Goal: Use online tool/utility: Utilize a website feature to perform a specific function

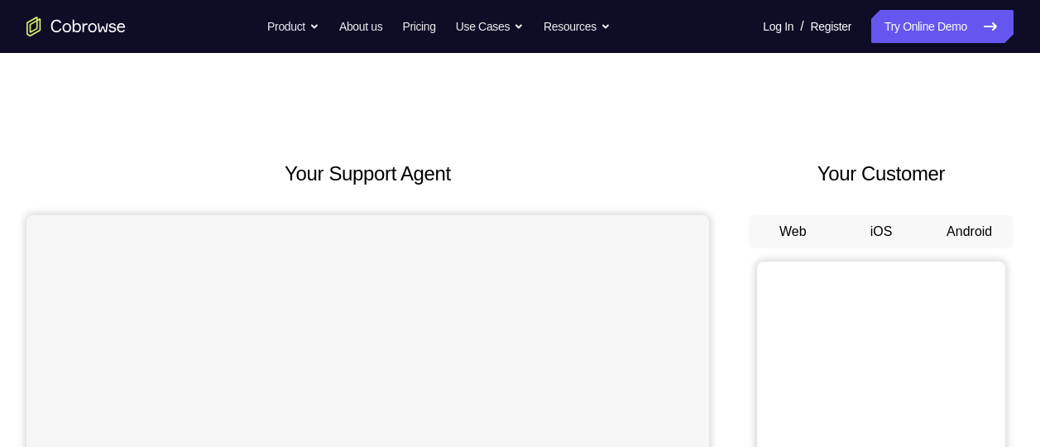
scroll to position [80, 0]
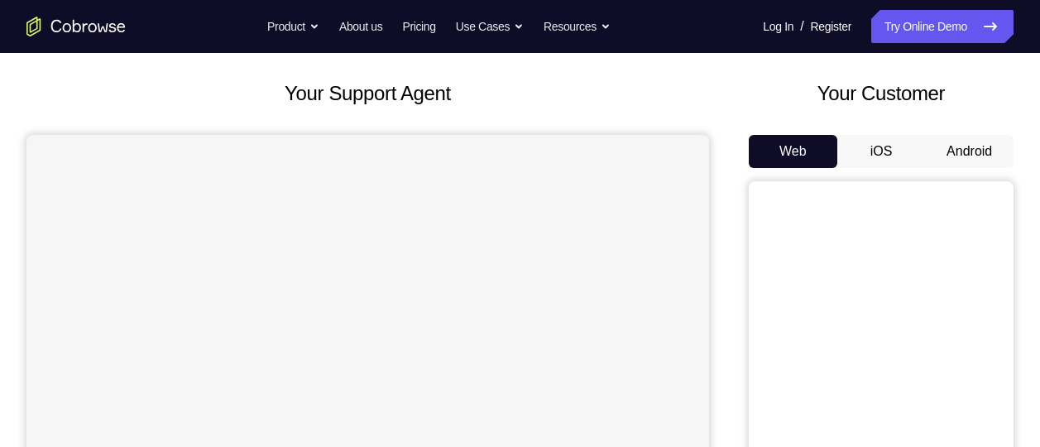
click at [958, 141] on button "Android" at bounding box center [969, 151] width 89 height 33
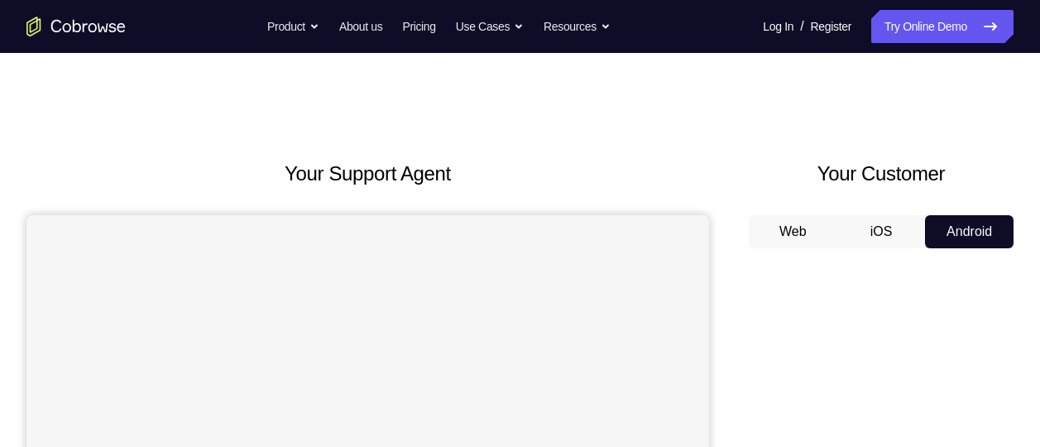
scroll to position [113, 0]
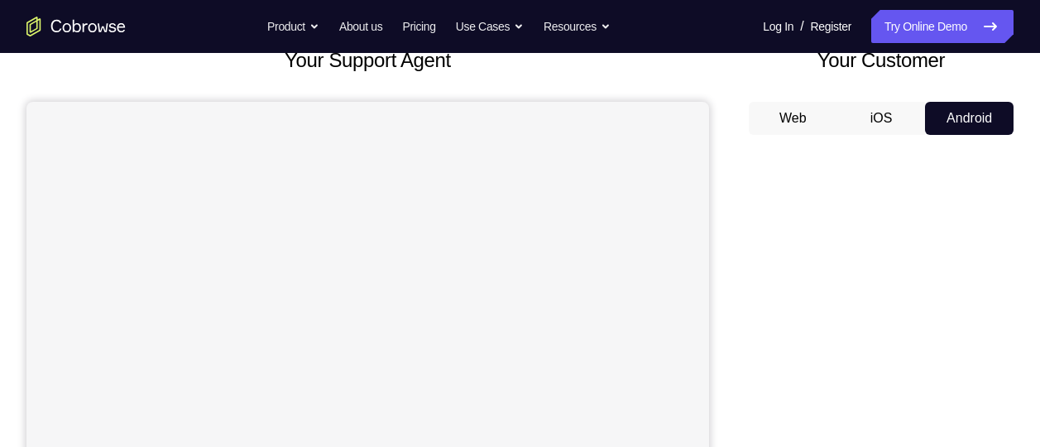
click at [970, 120] on button "Android" at bounding box center [969, 118] width 89 height 33
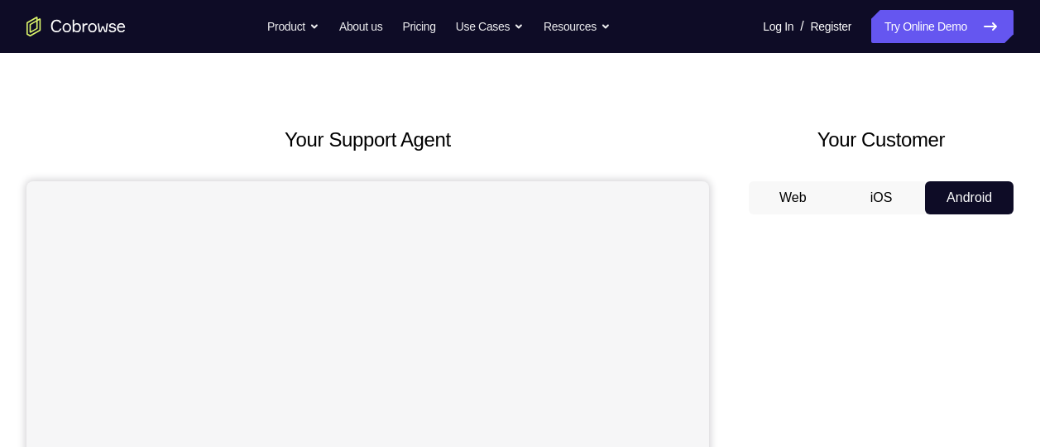
scroll to position [12, 0]
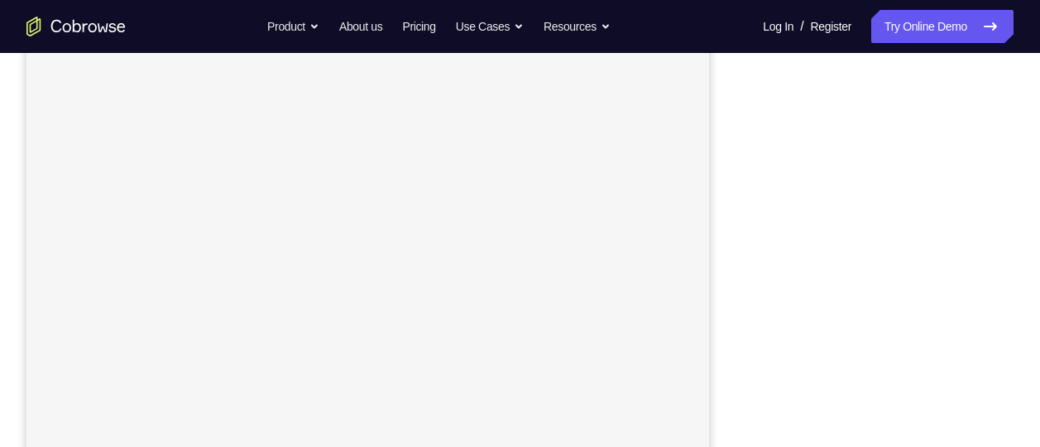
scroll to position [0, 0]
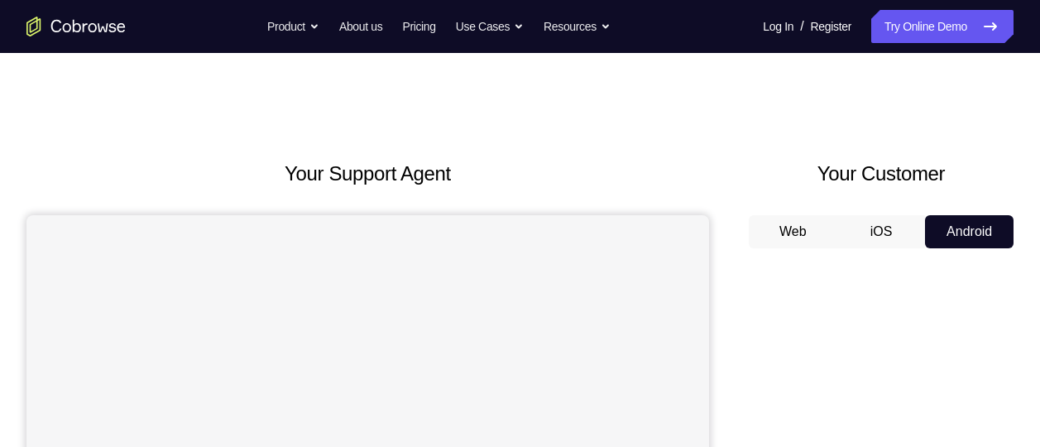
click at [877, 228] on button "iOS" at bounding box center [882, 231] width 89 height 33
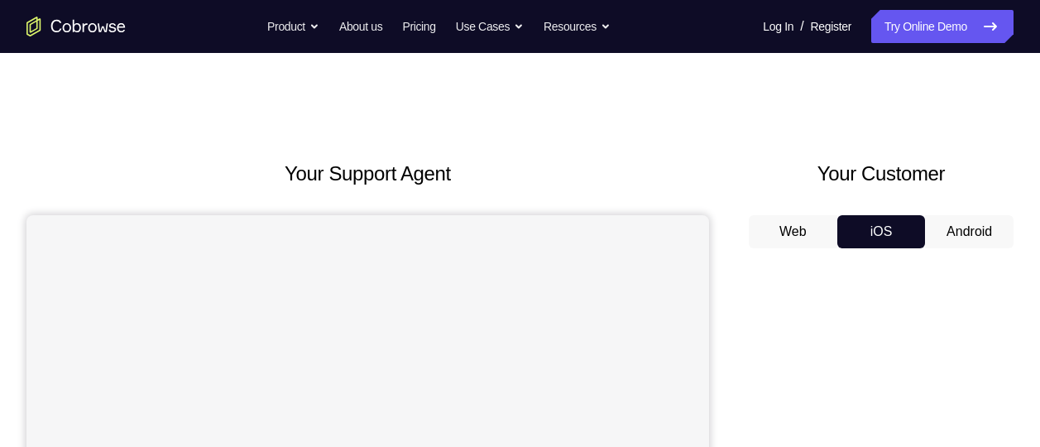
click at [953, 229] on button "Android" at bounding box center [969, 231] width 89 height 33
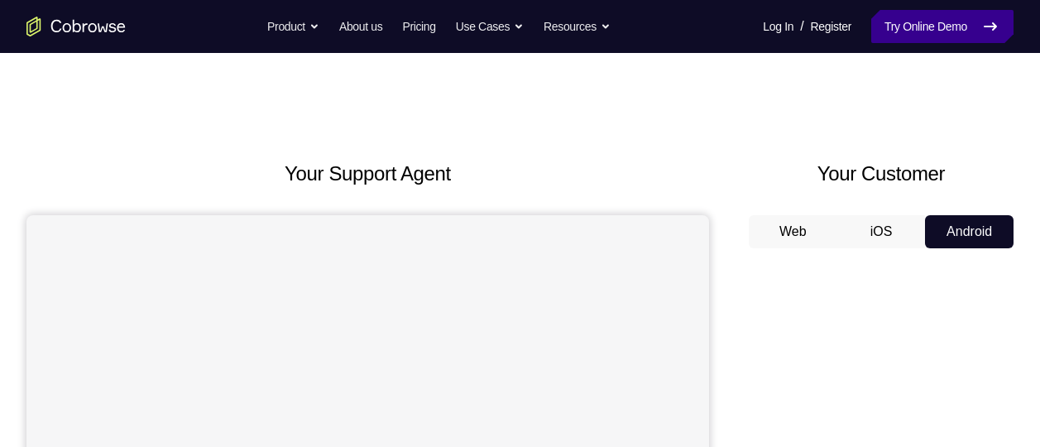
click at [924, 35] on link "Try Online Demo" at bounding box center [942, 26] width 142 height 33
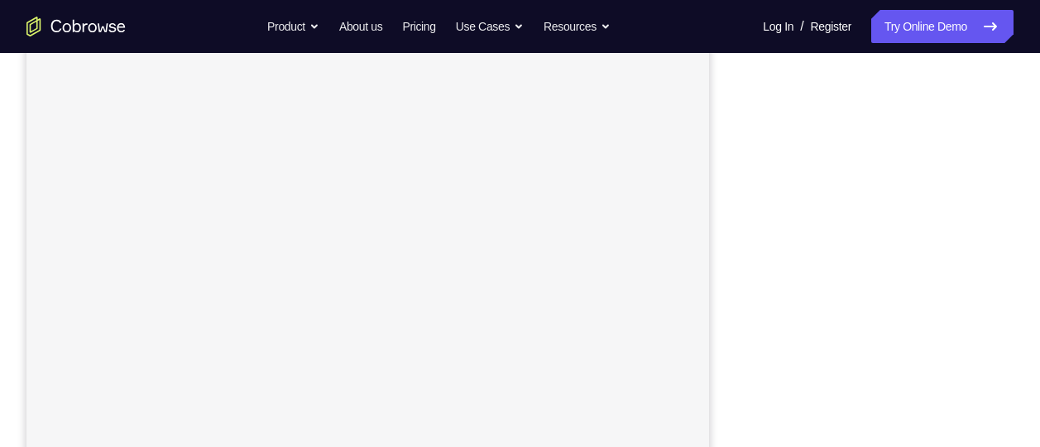
scroll to position [312, 0]
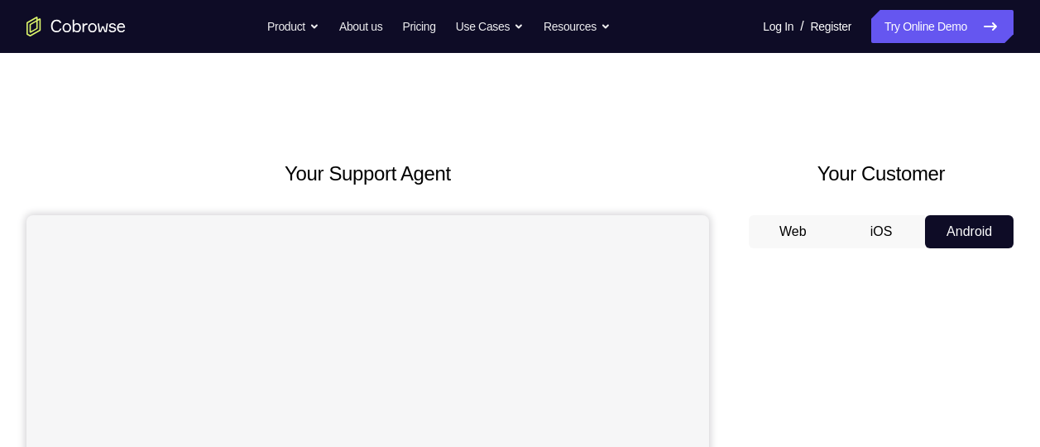
scroll to position [142, 0]
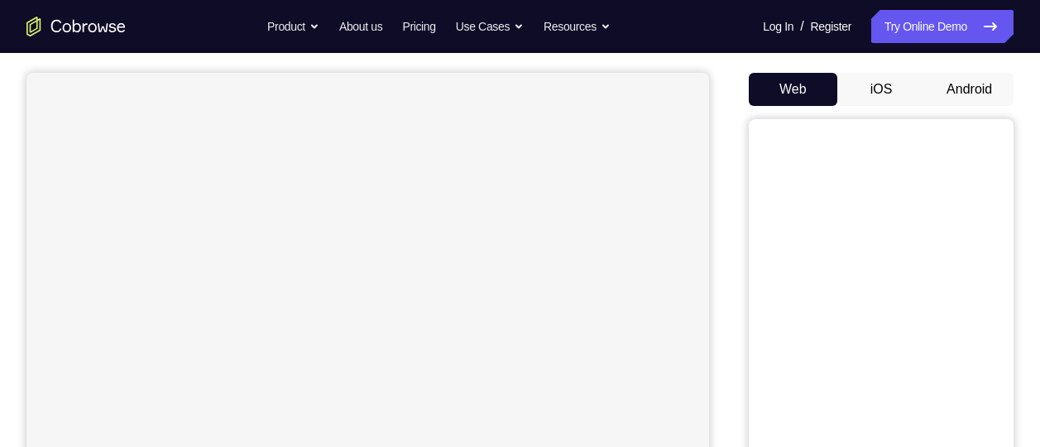
click at [959, 84] on button "Android" at bounding box center [969, 89] width 89 height 33
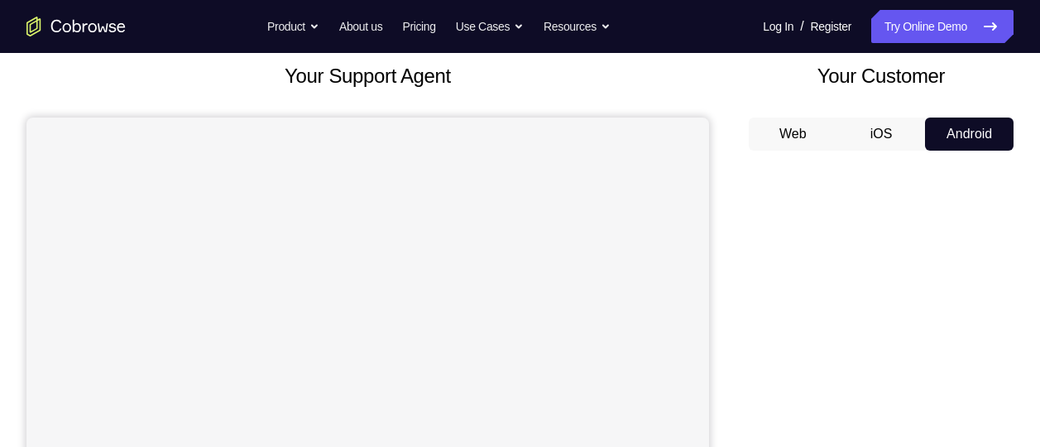
scroll to position [98, 0]
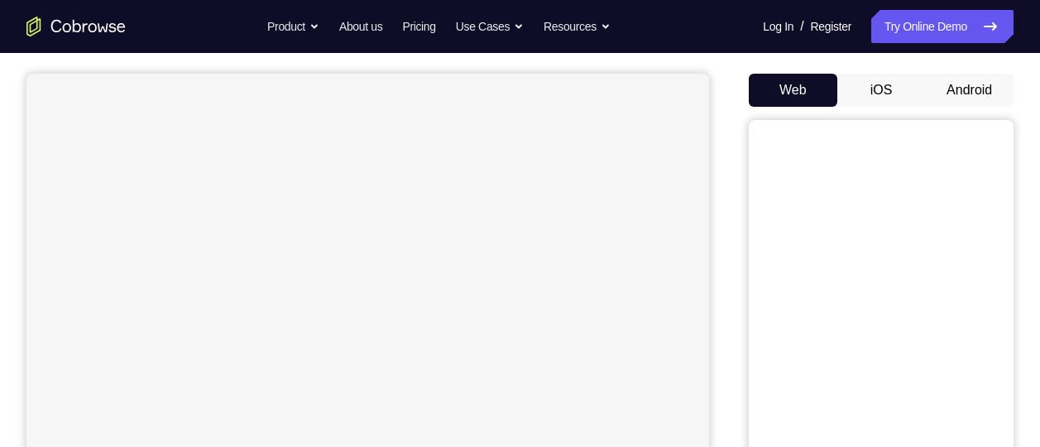
scroll to position [142, 0]
